Goal: Task Accomplishment & Management: Use online tool/utility

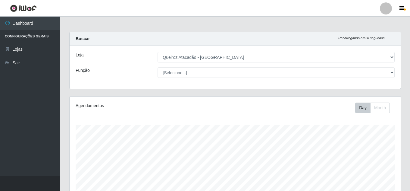
select select "225"
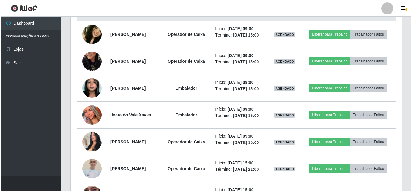
scroll to position [125, 331]
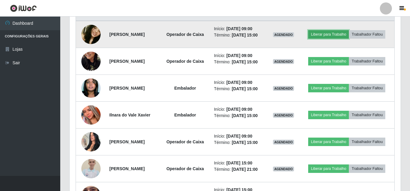
click at [345, 30] on button "Liberar para Trabalho" at bounding box center [328, 34] width 41 height 8
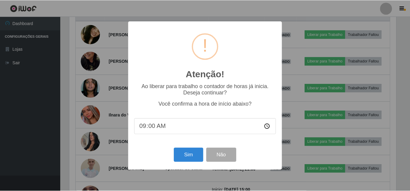
scroll to position [125, 328]
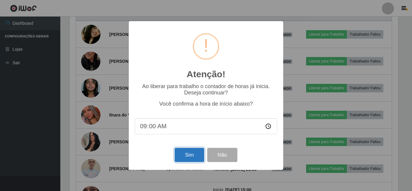
click at [187, 156] on button "Sim" at bounding box center [188, 155] width 29 height 14
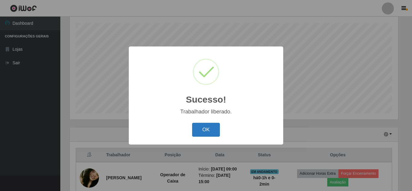
click at [212, 130] on button "OK" at bounding box center [206, 130] width 28 height 14
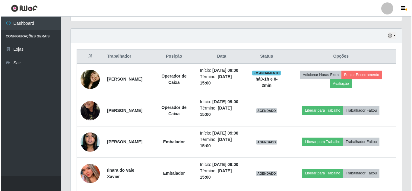
scroll to position [203, 0]
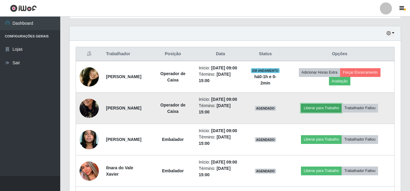
click at [329, 112] on button "Liberar para Trabalho" at bounding box center [321, 108] width 41 height 8
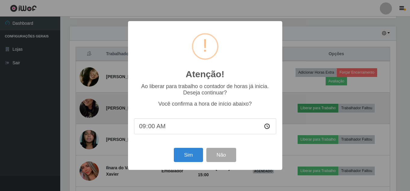
scroll to position [125, 328]
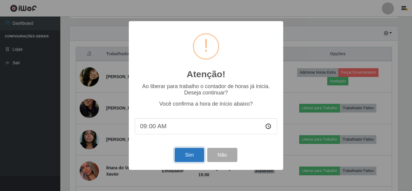
click at [194, 151] on button "Sim" at bounding box center [188, 155] width 29 height 14
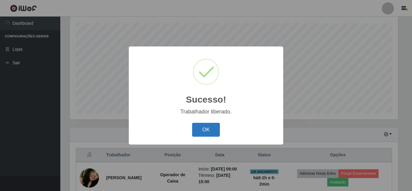
click at [208, 129] on button "OK" at bounding box center [206, 130] width 28 height 14
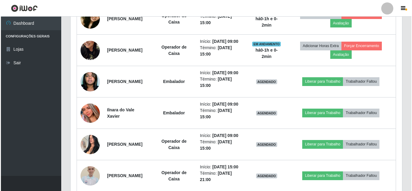
scroll to position [261, 0]
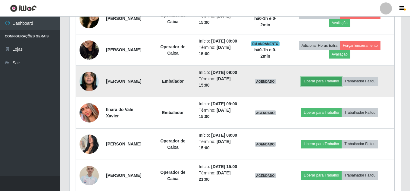
click at [340, 85] on button "Liberar para Trabalho" at bounding box center [321, 81] width 41 height 8
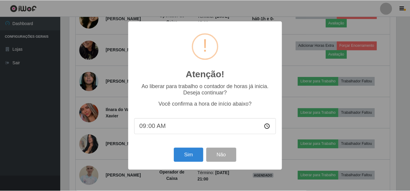
scroll to position [125, 328]
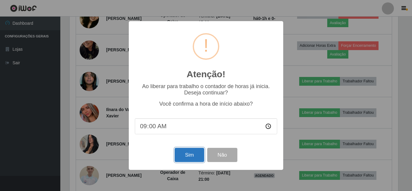
click at [189, 159] on button "Sim" at bounding box center [188, 155] width 29 height 14
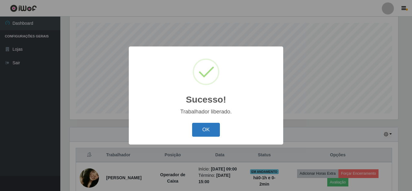
click at [213, 134] on button "OK" at bounding box center [206, 130] width 28 height 14
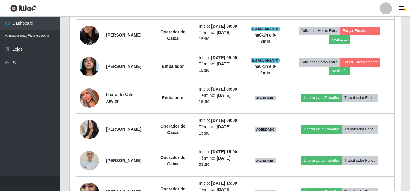
scroll to position [290, 0]
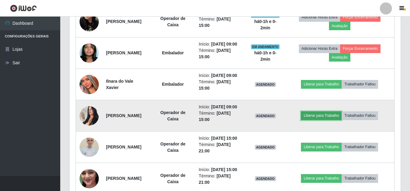
click at [327, 120] on button "Liberar para Trabalho" at bounding box center [321, 115] width 41 height 8
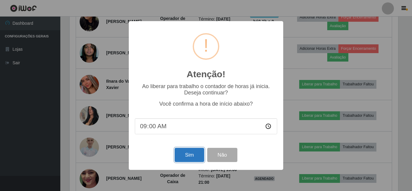
click at [201, 156] on button "Sim" at bounding box center [188, 155] width 29 height 14
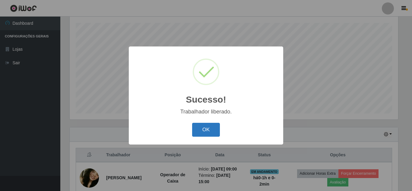
click at [213, 131] on button "OK" at bounding box center [206, 130] width 28 height 14
